Goal: Information Seeking & Learning: Learn about a topic

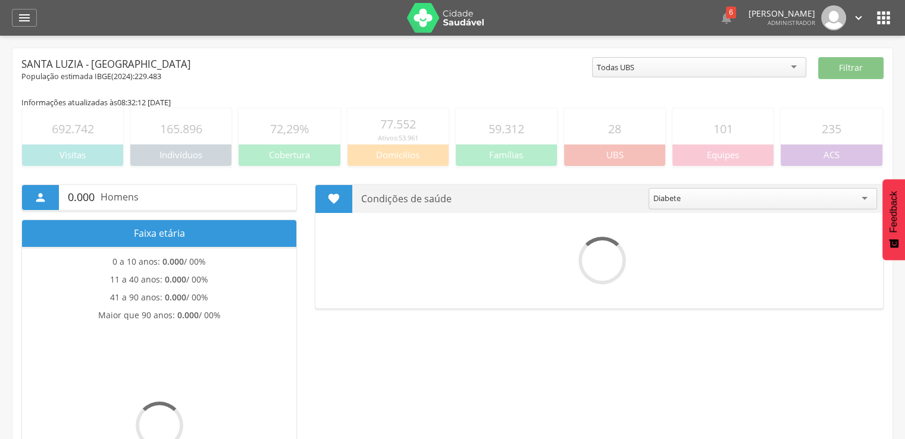
click at [896, 14] on header " Dashboard Supervisão Produtividade Mapa da cidade Mapa de cobertura Ranking A…" at bounding box center [452, 18] width 905 height 36
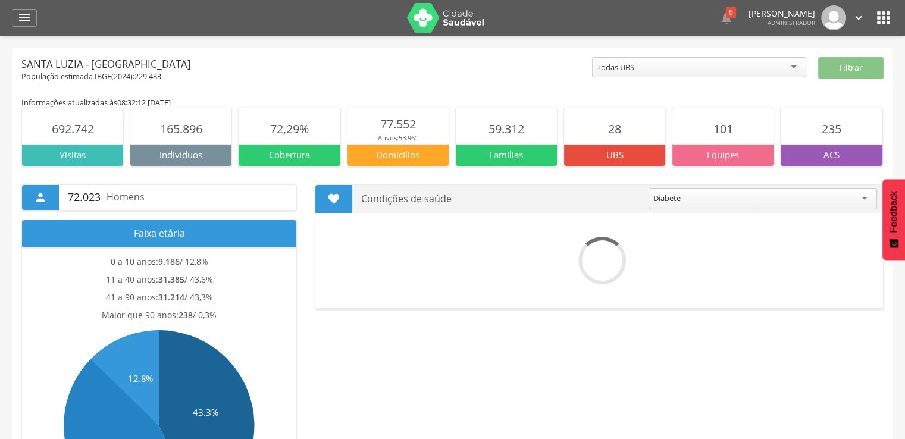
click at [894, 14] on header " Dashboard Supervisão Produtividade Mapa da cidade Mapa de cobertura Ranking A…" at bounding box center [452, 18] width 905 height 36
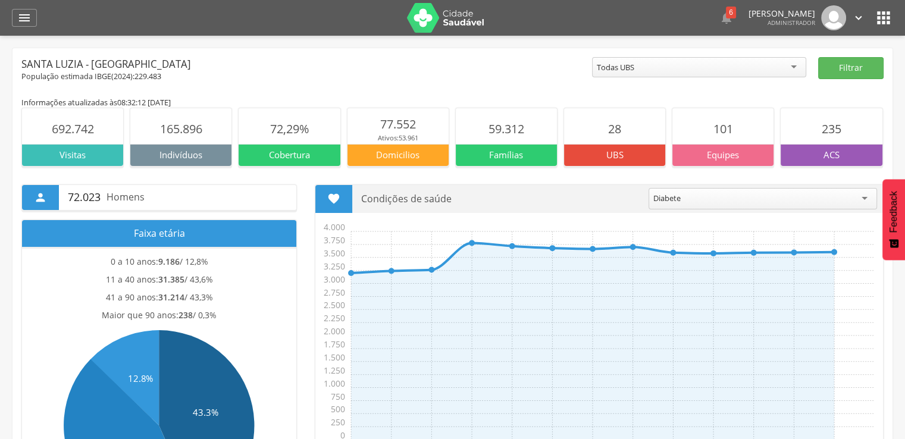
click at [883, 18] on icon "" at bounding box center [883, 17] width 19 height 19
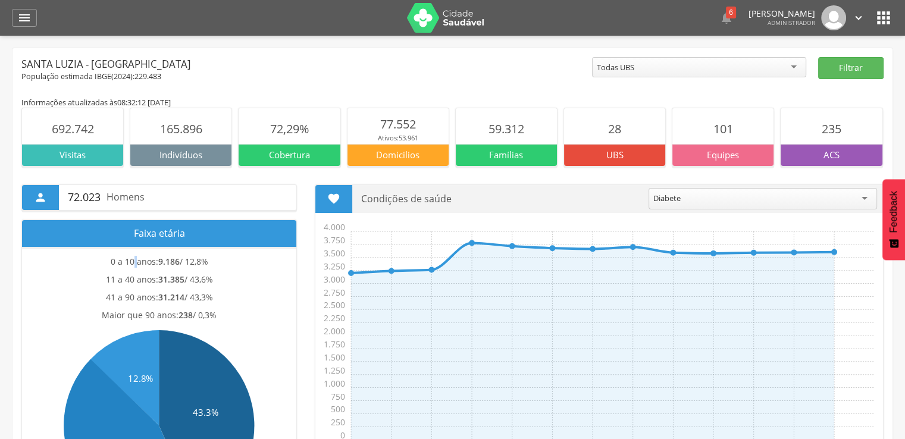
drag, startPoint x: 45, startPoint y: 438, endPoint x: 133, endPoint y: 265, distance: 194.5
click at [133, 265] on p "0 a 10 anos: 9.186 / 12,8%" at bounding box center [160, 262] width 98 height 12
click at [302, 262] on div " 72.023 Homens Faixa etária 0 a 10 anos: 9.186 / 12,8% 11 a 40 anos: 31.385 / …" at bounding box center [158, 358] width 293 height 349
click at [165, 241] on p "Faixa etária" at bounding box center [159, 233] width 256 height 27
click at [885, 17] on icon "" at bounding box center [883, 17] width 19 height 19
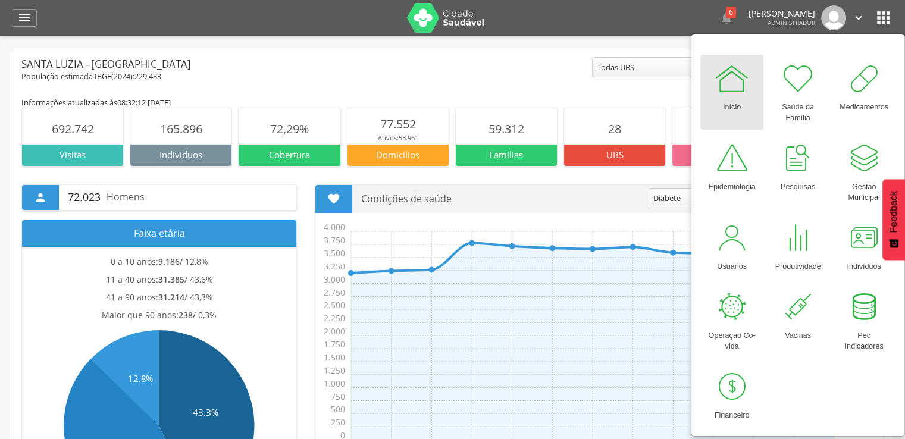
click at [516, 60] on div "Santa Luzia - [GEOGRAPHIC_DATA]" at bounding box center [306, 64] width 571 height 14
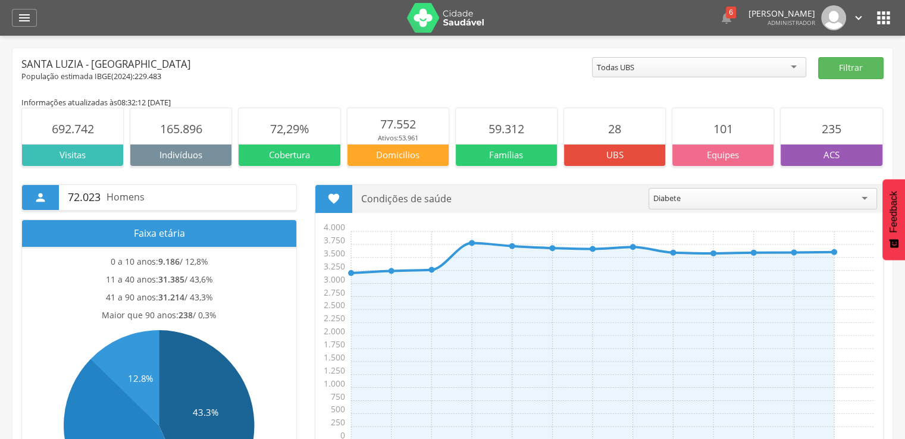
click at [878, 24] on icon "" at bounding box center [883, 17] width 19 height 19
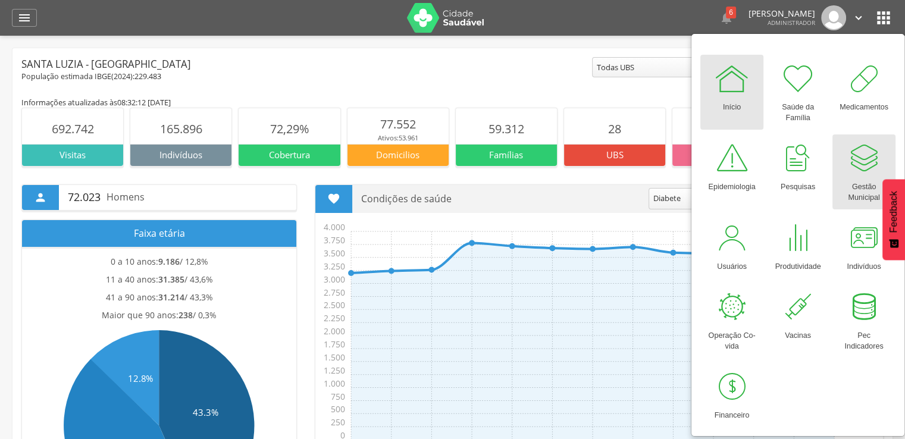
click at [873, 151] on div at bounding box center [864, 158] width 36 height 36
